Goal: Check status: Check status

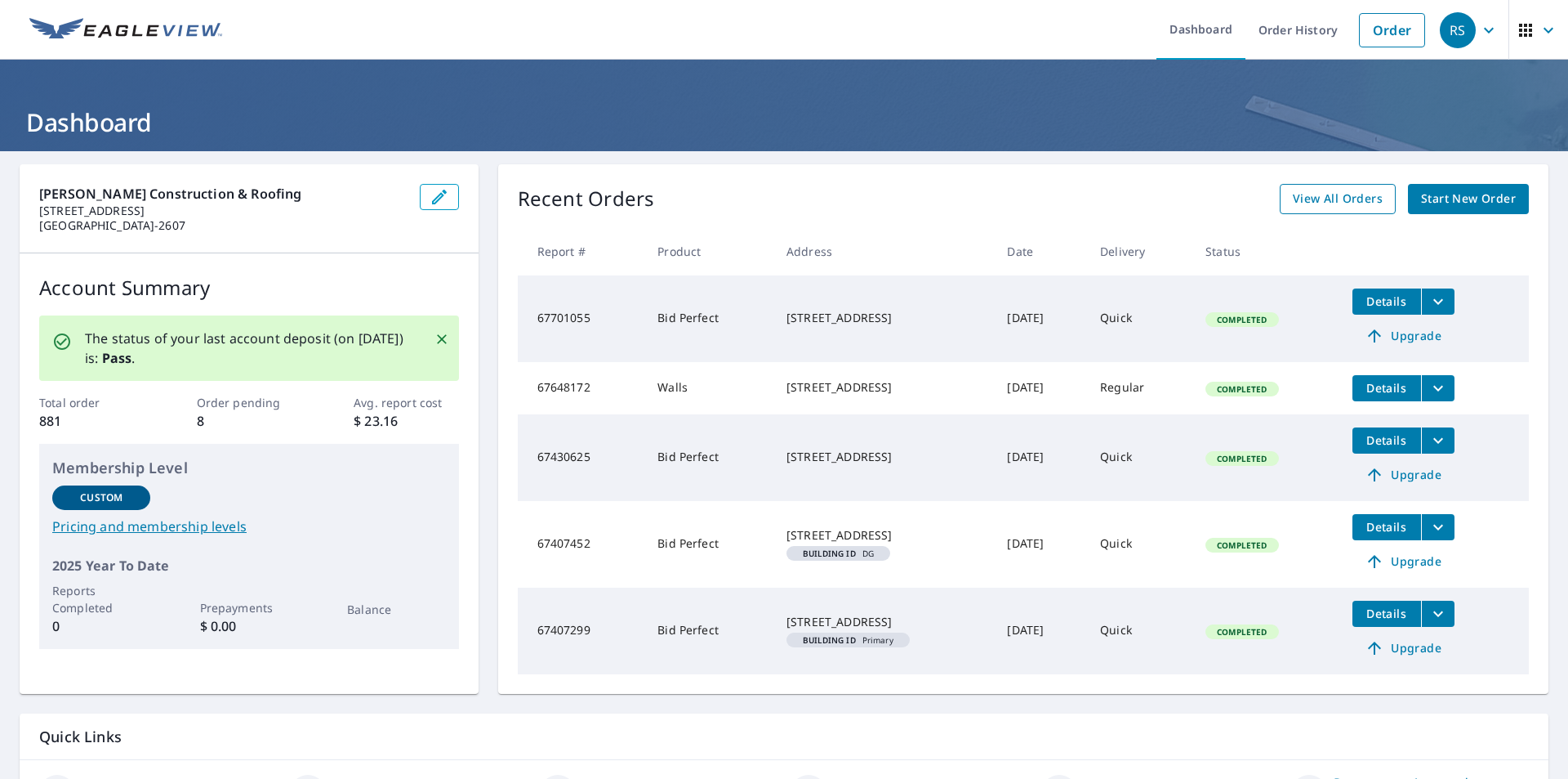
click at [1303, 208] on span "View All Orders" at bounding box center [1337, 199] width 90 height 20
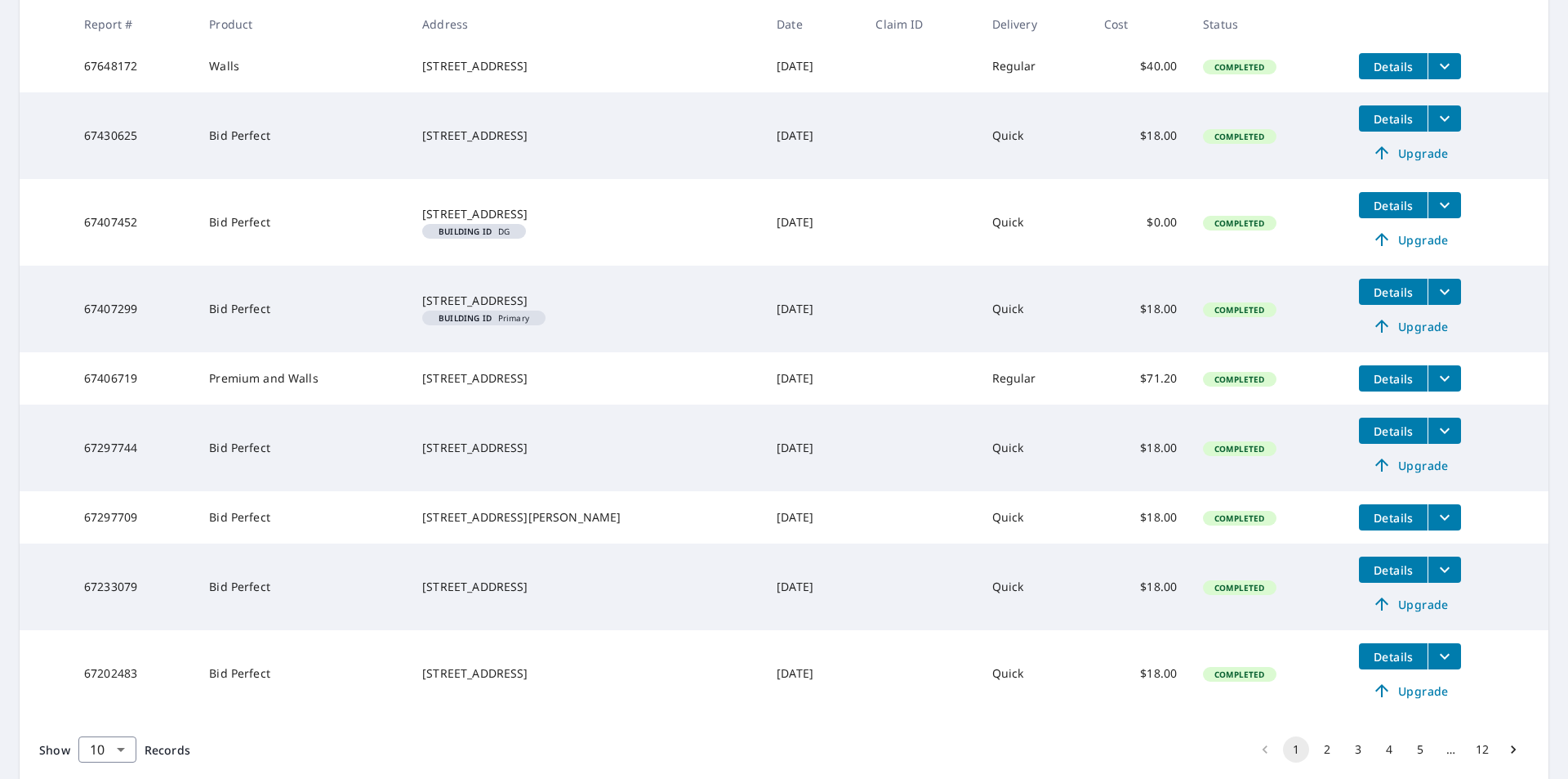
scroll to position [486, 0]
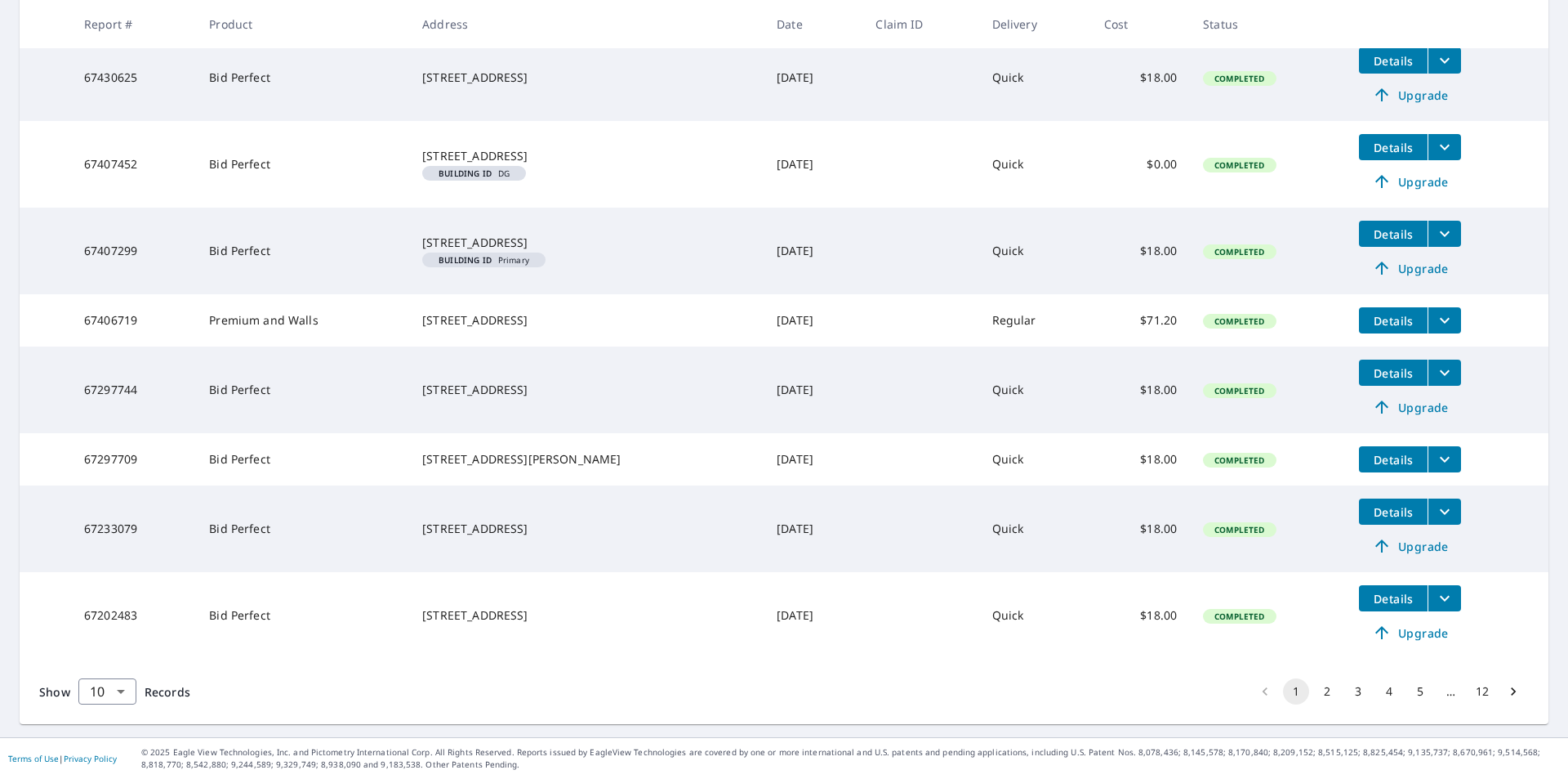
click at [1346, 698] on button "3" at bounding box center [1358, 691] width 26 height 26
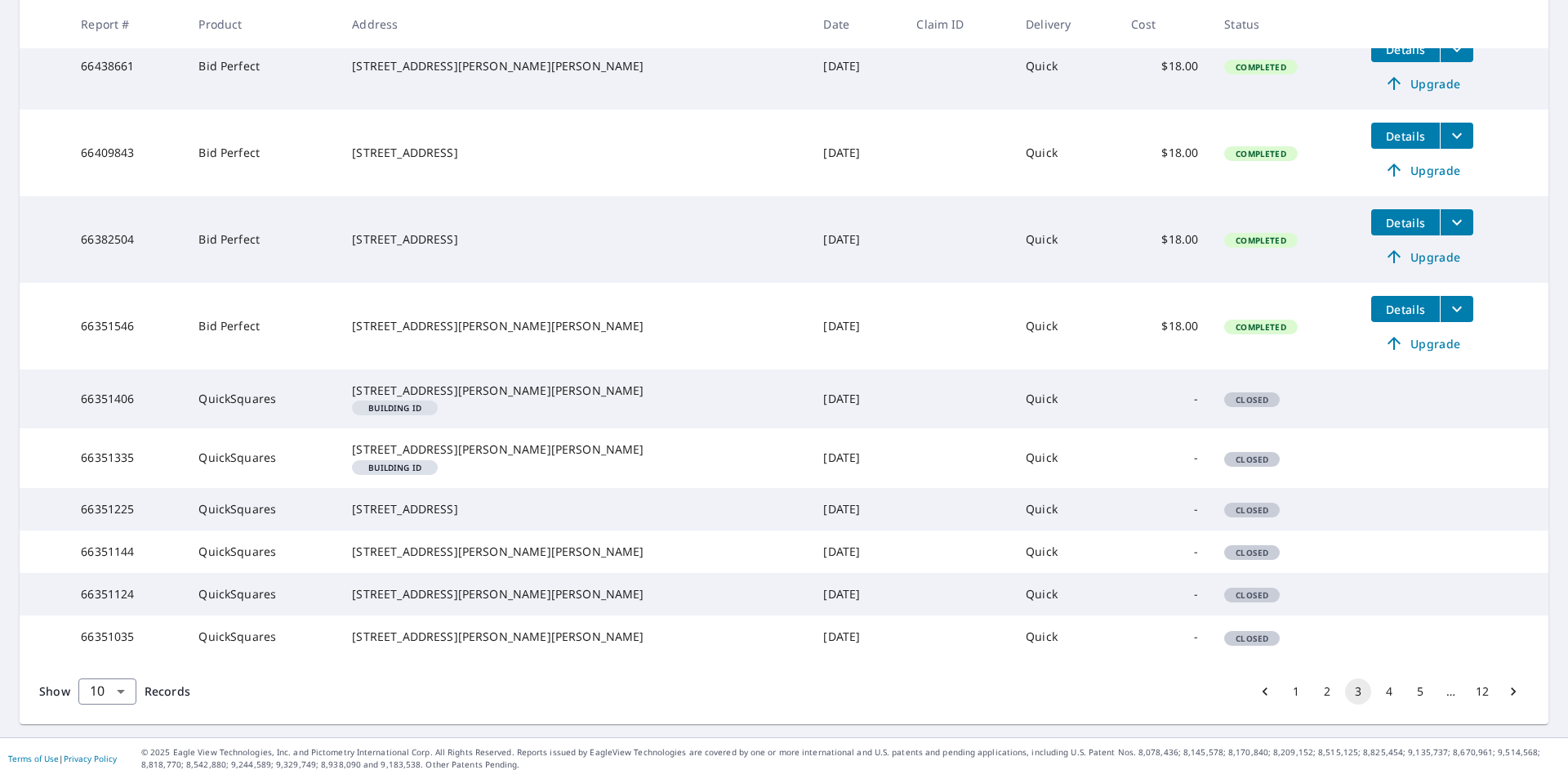
scroll to position [436, 0]
click at [1381, 693] on button "4" at bounding box center [1389, 691] width 26 height 26
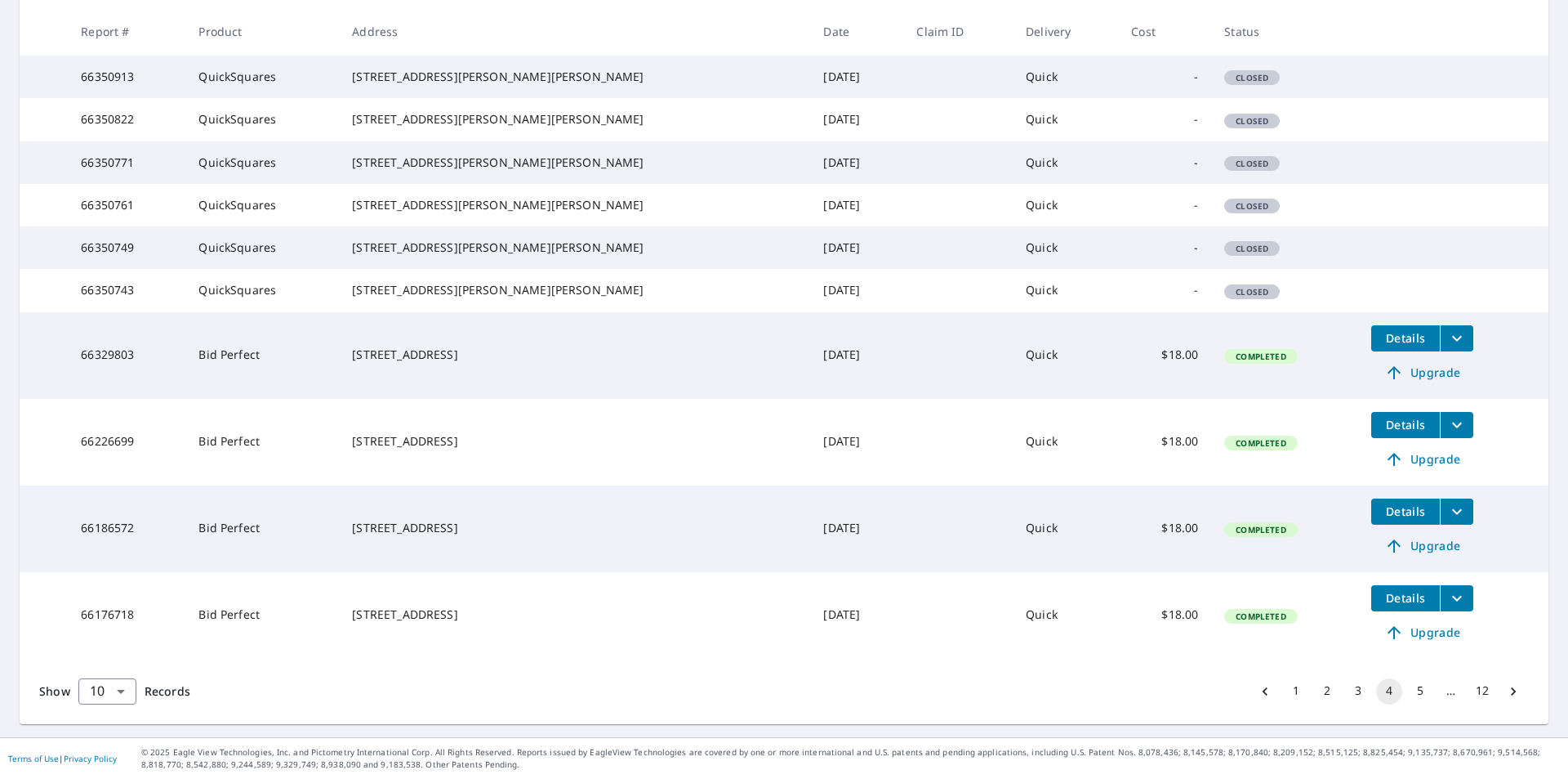
scroll to position [403, 0]
click at [1407, 689] on button "5" at bounding box center [1420, 691] width 26 height 26
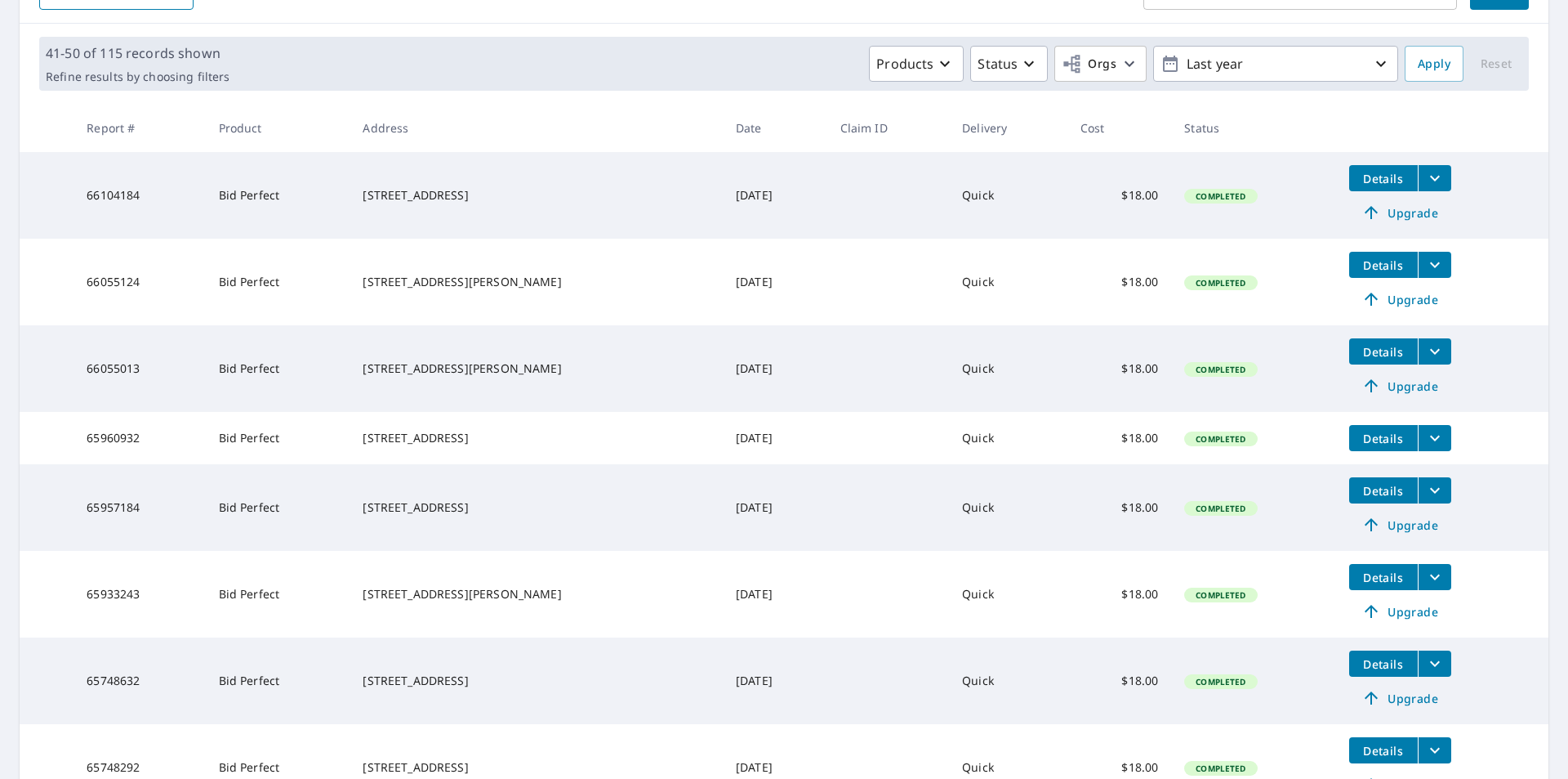
scroll to position [245, 0]
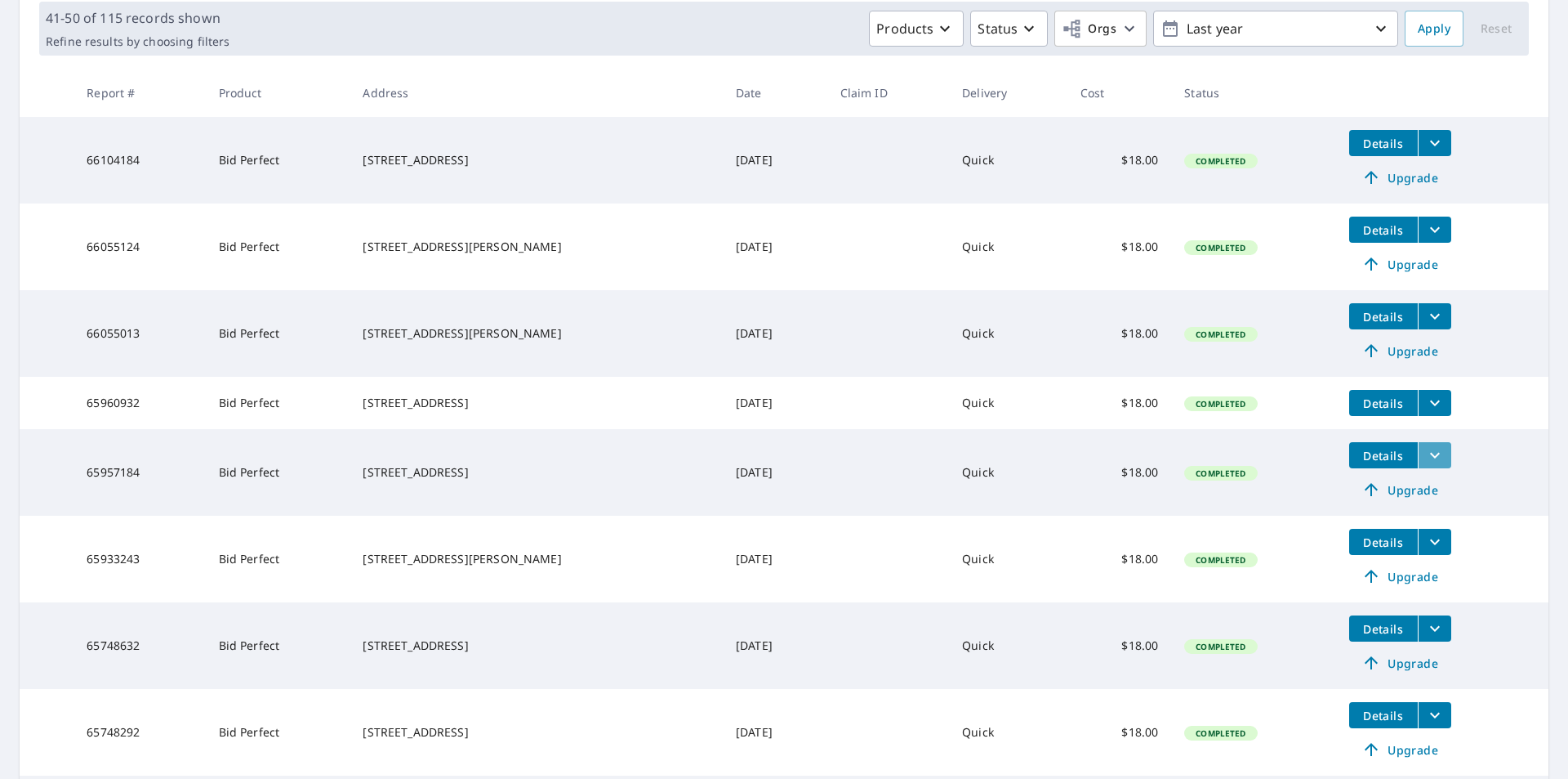
click at [1425, 458] on icon "filesDropdownBtn-65957184" at bounding box center [1434, 455] width 19 height 19
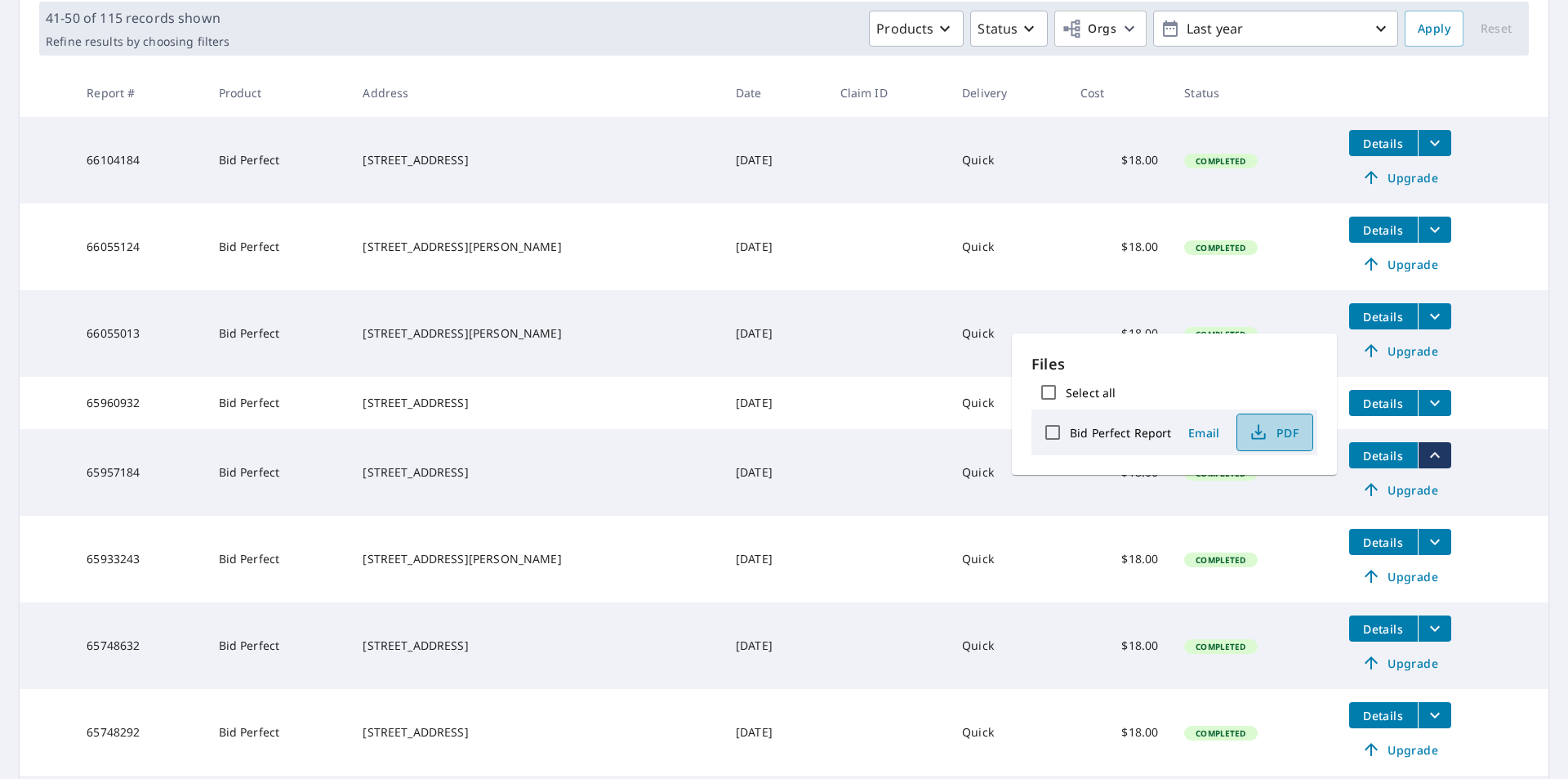
click at [1281, 433] on span "PDF" at bounding box center [1273, 431] width 52 height 19
